Goal: Task Accomplishment & Management: Manage account settings

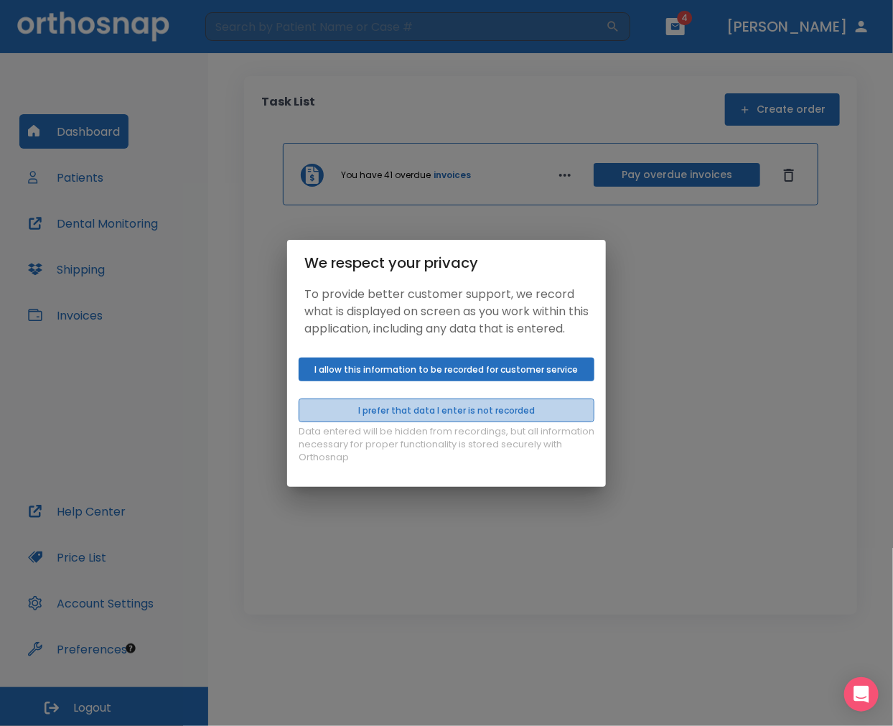
click at [465, 412] on button "I prefer that data I enter is not recorded" at bounding box center [447, 411] width 296 height 24
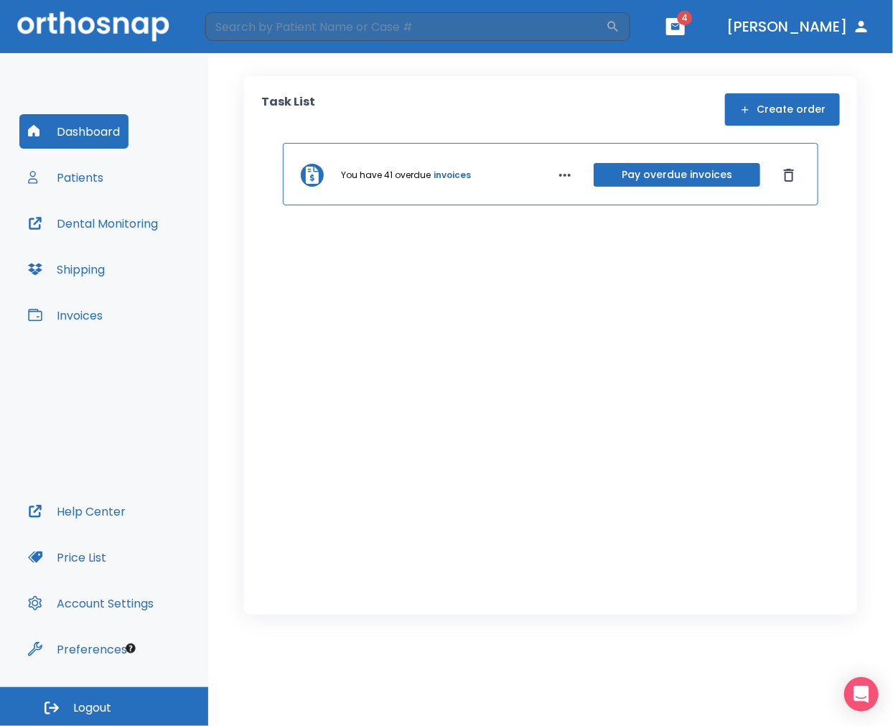
click at [83, 182] on button "Patients" at bounding box center [65, 177] width 93 height 34
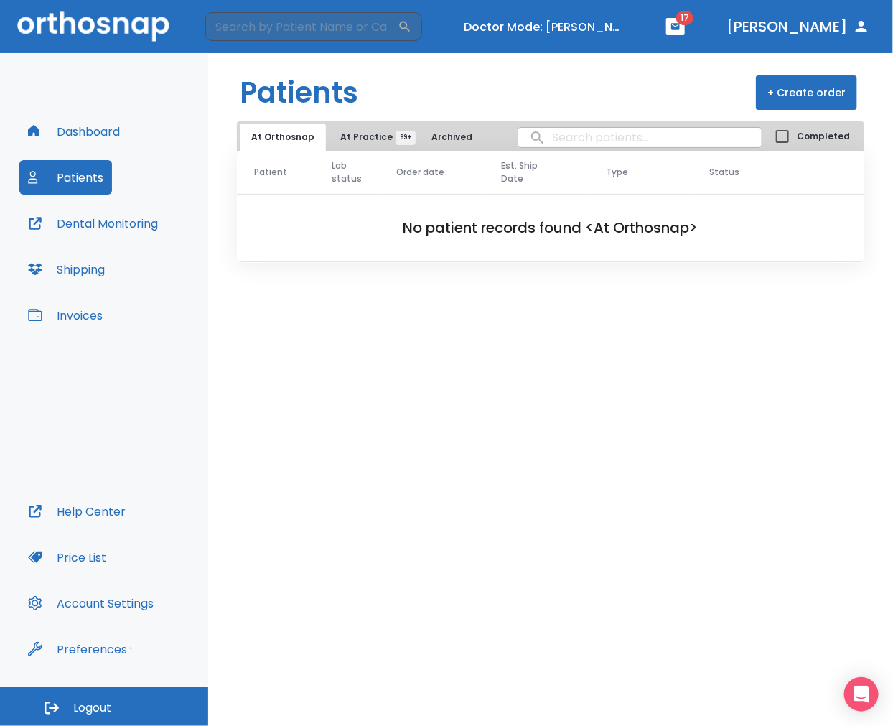
click at [52, 332] on div "Dashboard Patients Dental Monitoring Shipping Invoices" at bounding box center [103, 304] width 169 height 380
click at [76, 323] on button "Invoices" at bounding box center [65, 315] width 92 height 34
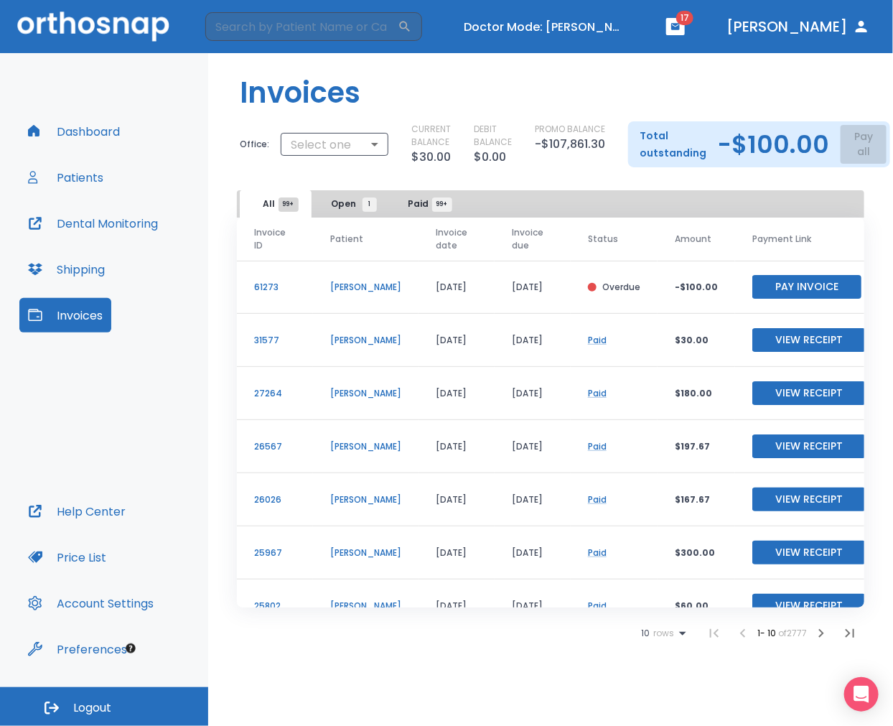
drag, startPoint x: 340, startPoint y: 210, endPoint x: 348, endPoint y: 216, distance: 10.8
click at [340, 207] on span "Open 1" at bounding box center [351, 203] width 38 height 13
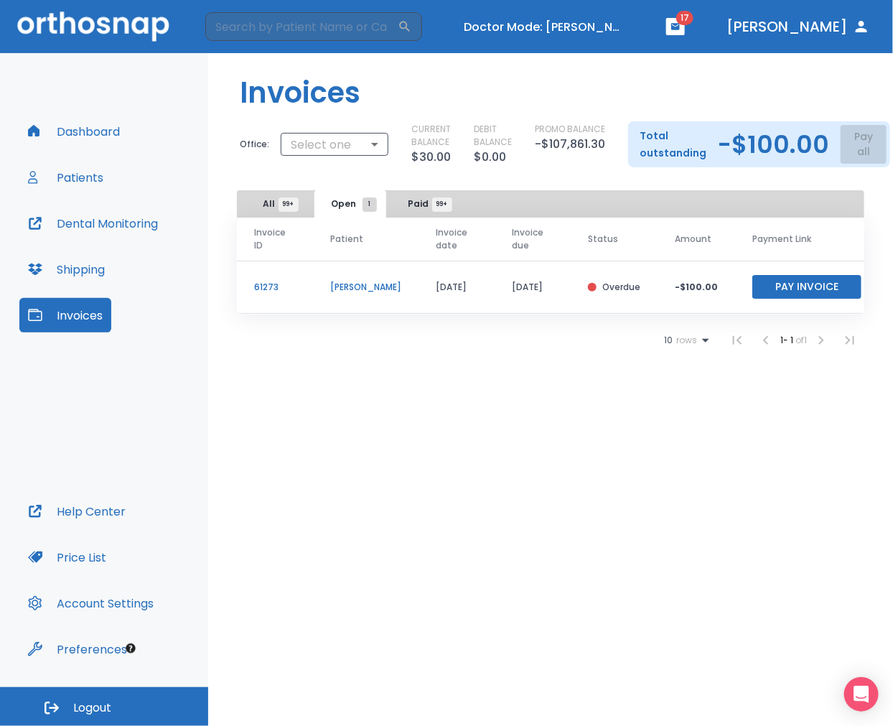
click at [418, 206] on span "Paid 99+" at bounding box center [426, 203] width 34 height 13
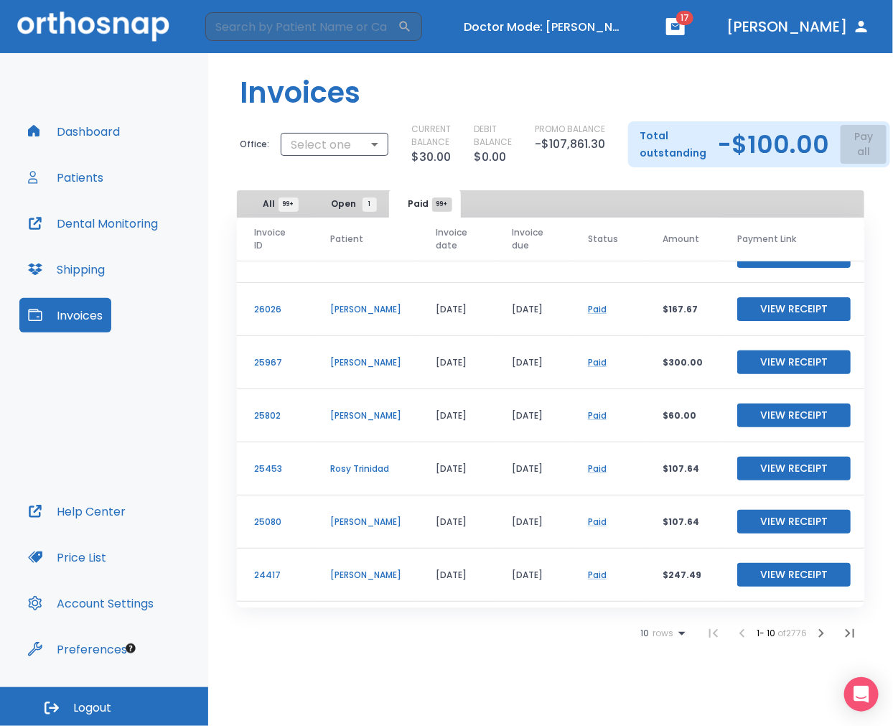
scroll to position [118, 0]
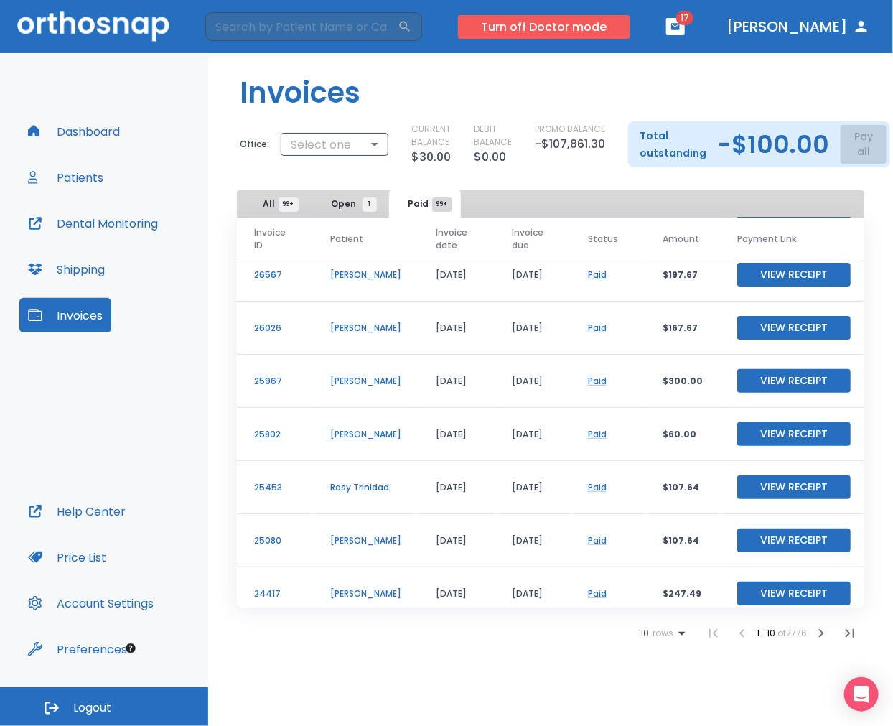
click at [631, 27] on button "Turn off Doctor mode" at bounding box center [544, 27] width 172 height 24
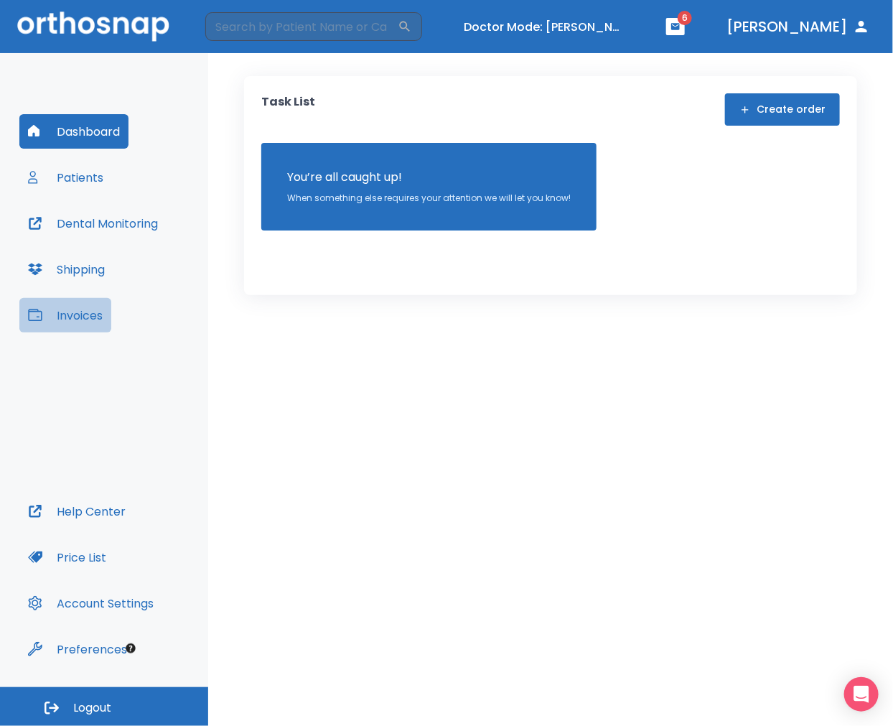
click at [88, 313] on button "Invoices" at bounding box center [65, 315] width 92 height 34
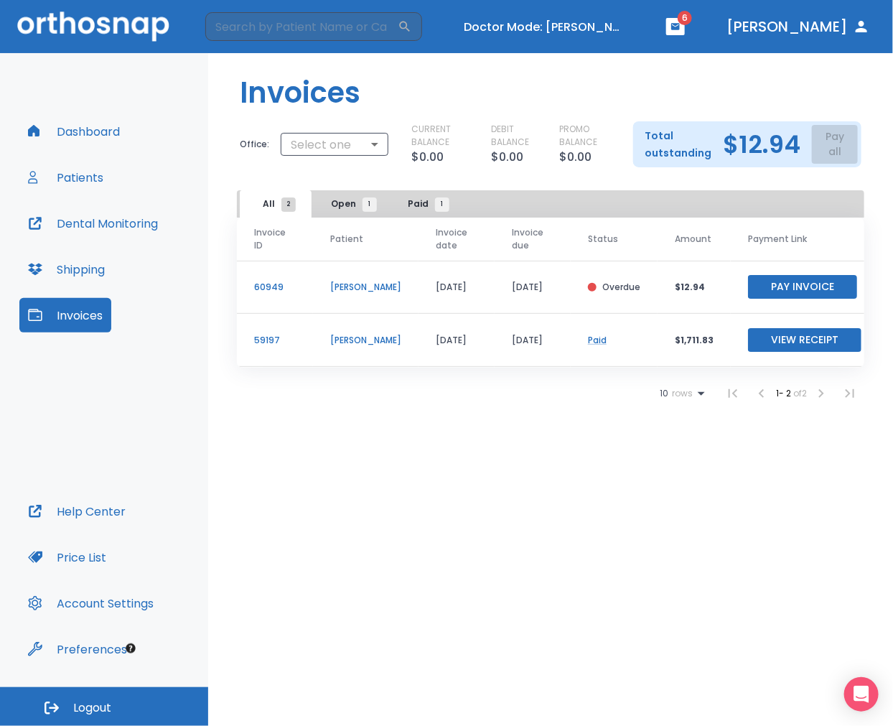
click at [822, 340] on button "View Receipt" at bounding box center [804, 340] width 113 height 24
click at [764, 291] on button "Pay Invoice" at bounding box center [802, 287] width 109 height 24
click at [597, 19] on button "Turn off Doctor mode" at bounding box center [544, 27] width 172 height 24
